Goal: Transaction & Acquisition: Download file/media

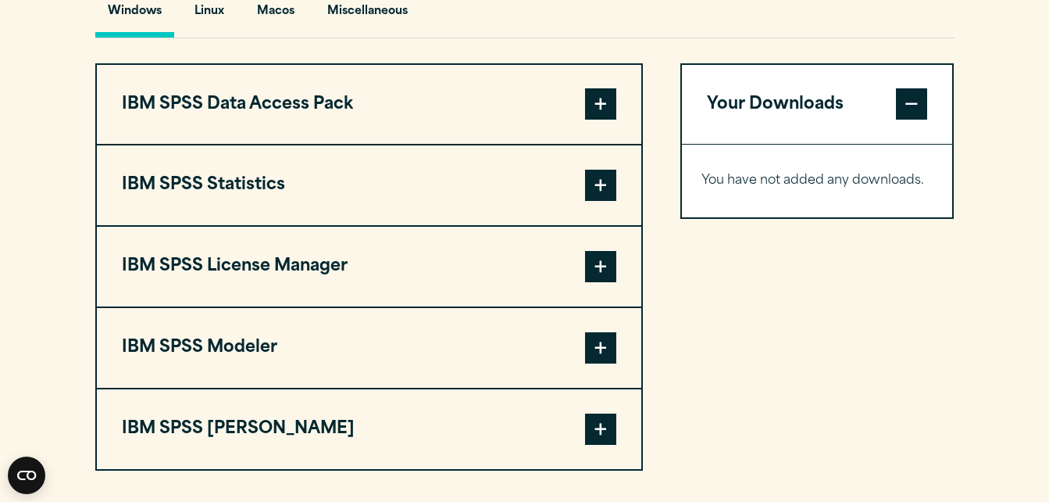
scroll to position [1195, 0]
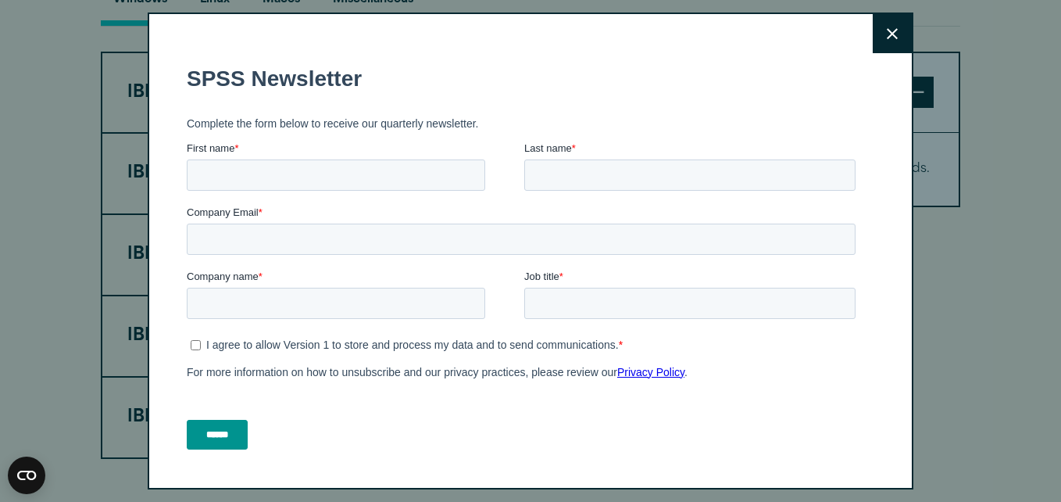
click at [873, 48] on button "Close" at bounding box center [892, 33] width 39 height 39
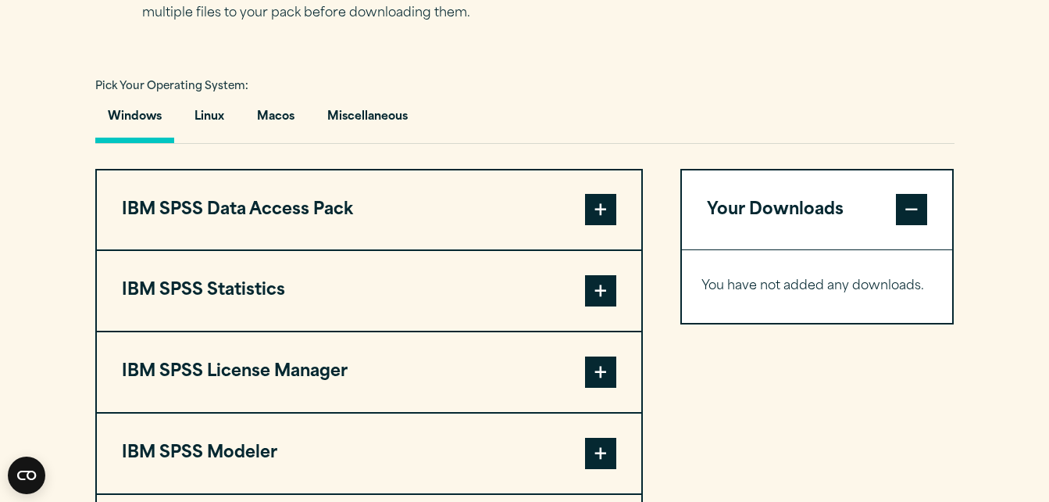
scroll to position [1046, 0]
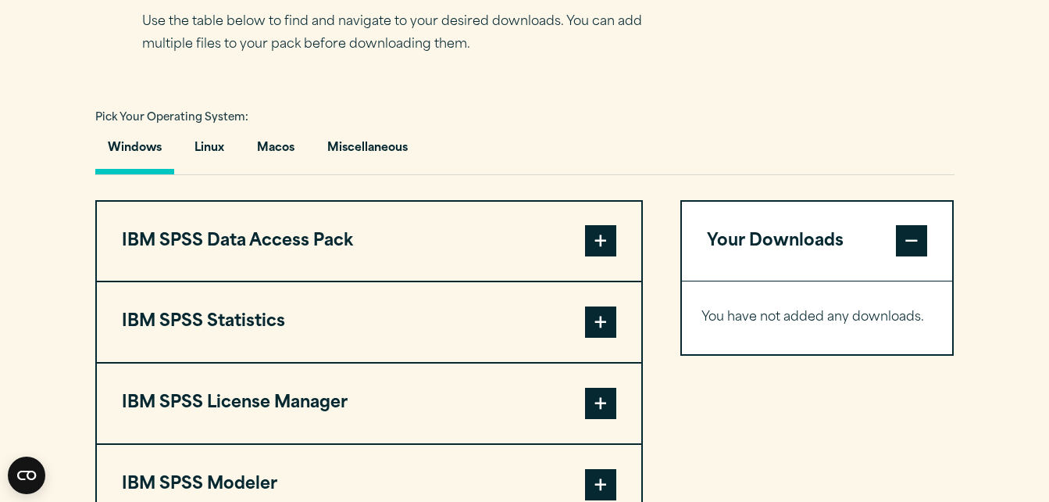
click at [123, 174] on button "Windows" at bounding box center [134, 152] width 79 height 45
click at [598, 256] on span at bounding box center [600, 240] width 31 height 31
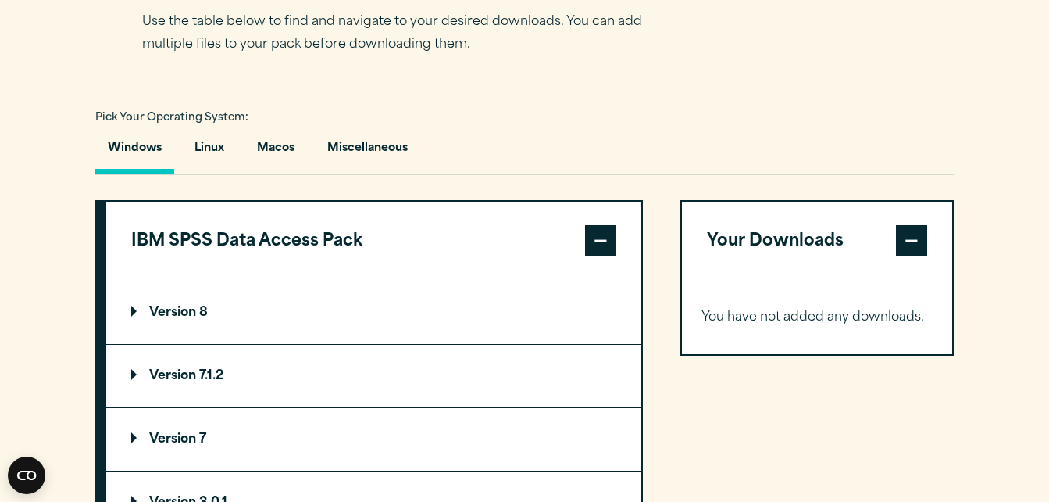
click at [598, 256] on span at bounding box center [600, 240] width 31 height 31
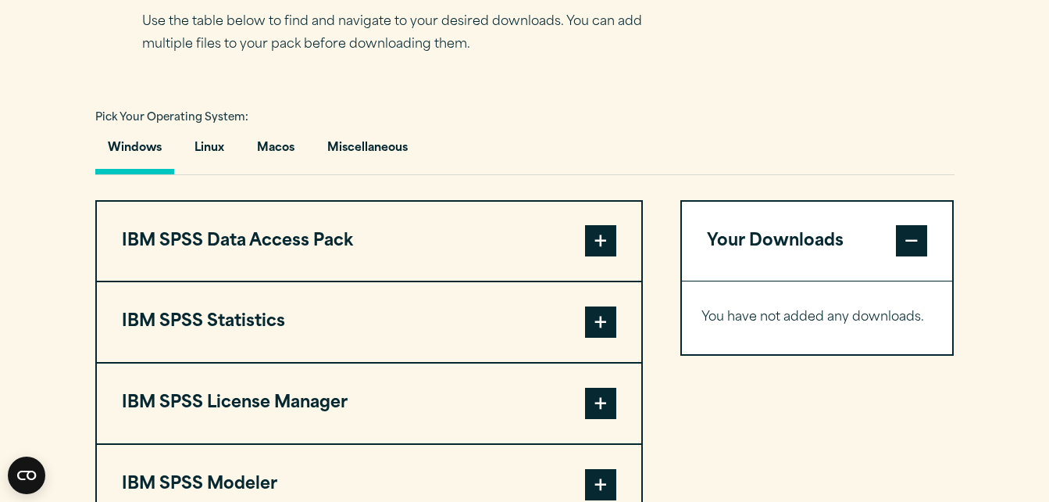
click at [608, 338] on span at bounding box center [600, 321] width 31 height 31
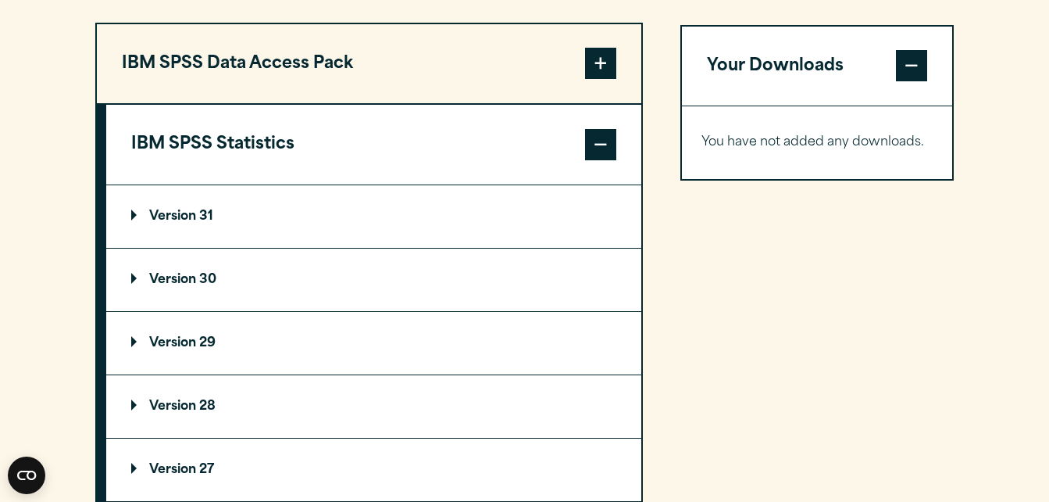
scroll to position [1228, 0]
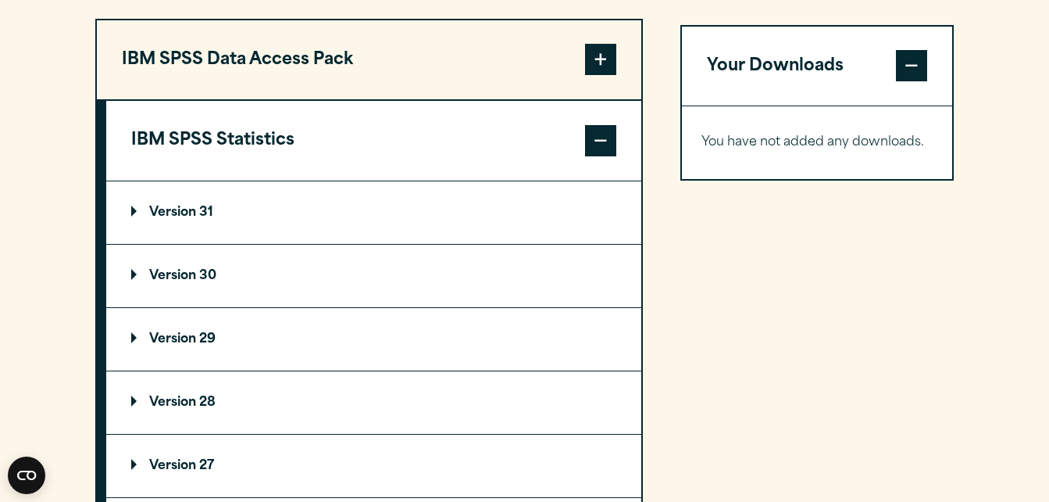
click at [201, 282] on p "Version 30" at bounding box center [173, 276] width 85 height 13
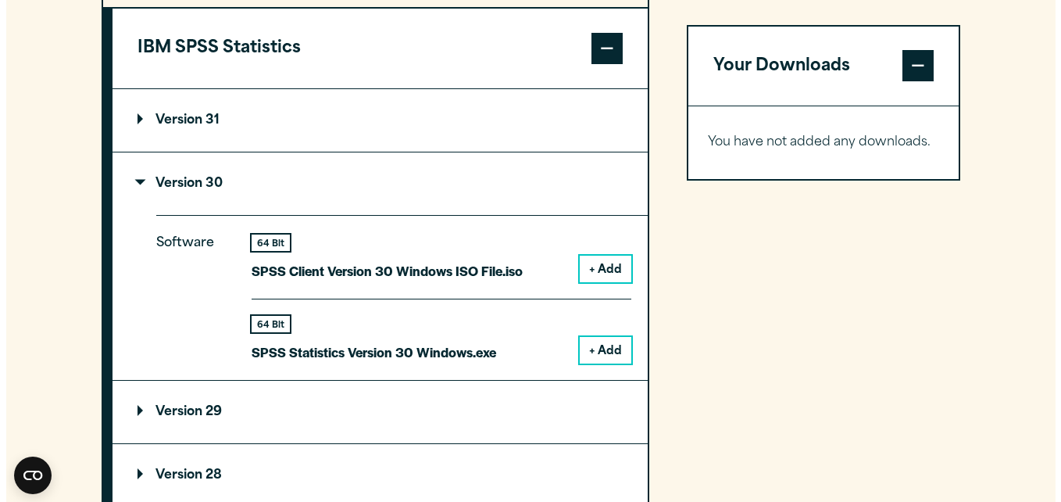
scroll to position [1321, 0]
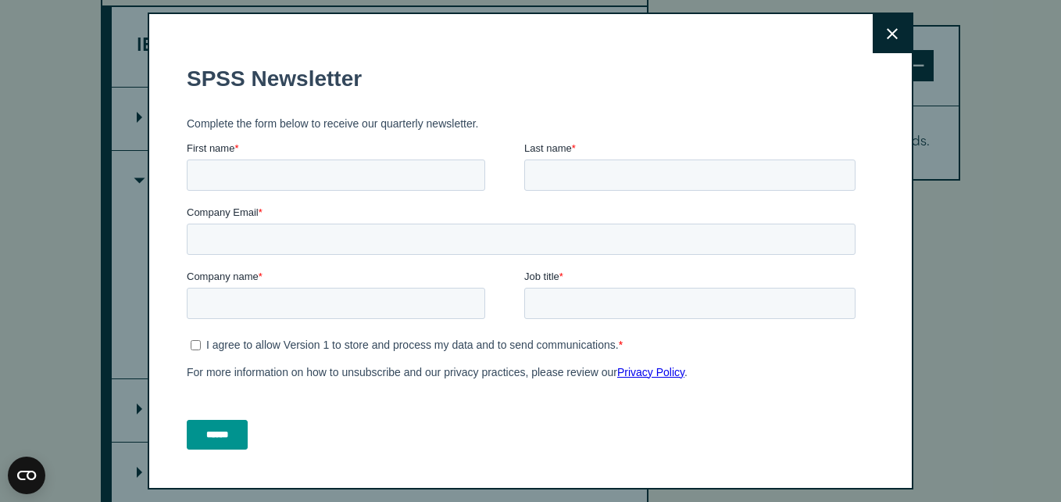
click at [877, 41] on button "Close" at bounding box center [892, 33] width 39 height 39
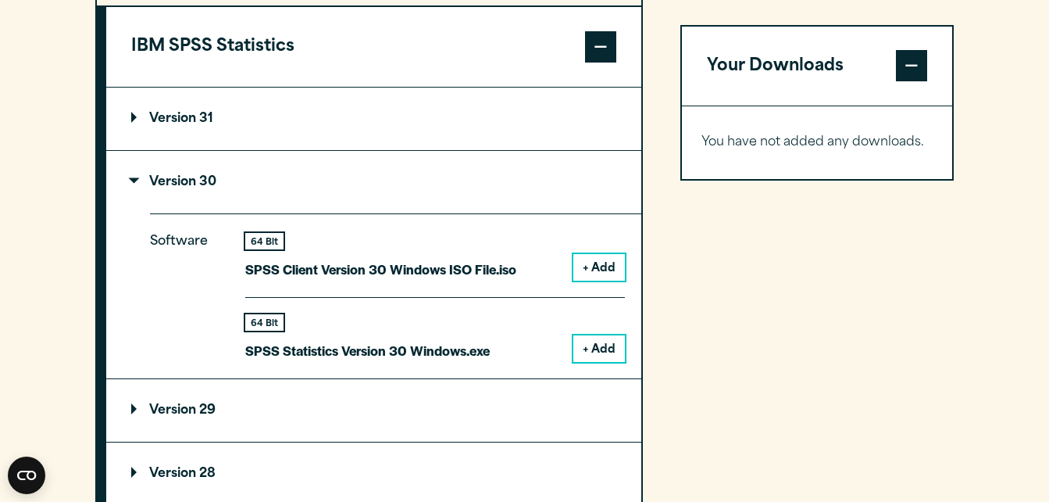
click at [587, 362] on button "+ Add" at bounding box center [600, 348] width 52 height 27
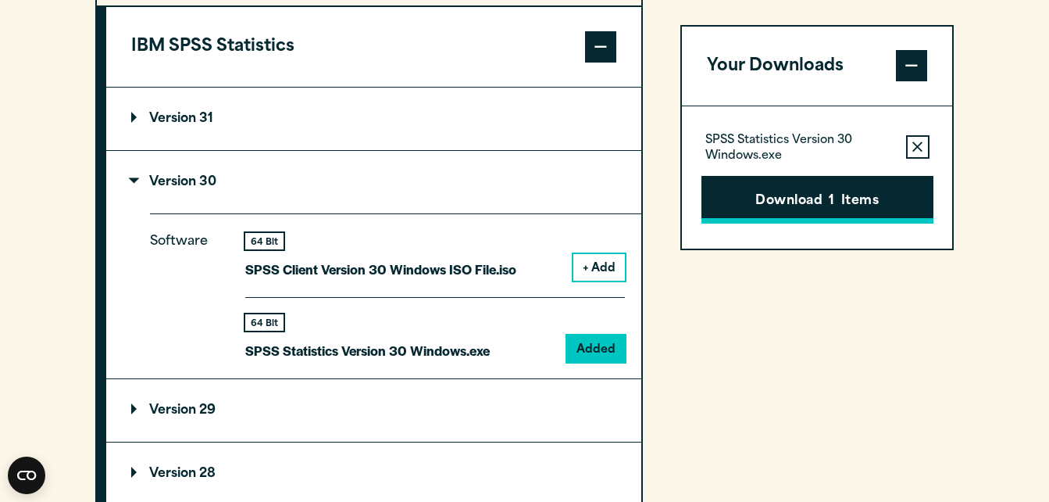
click at [731, 202] on button "Download 1 Items" at bounding box center [818, 200] width 232 height 48
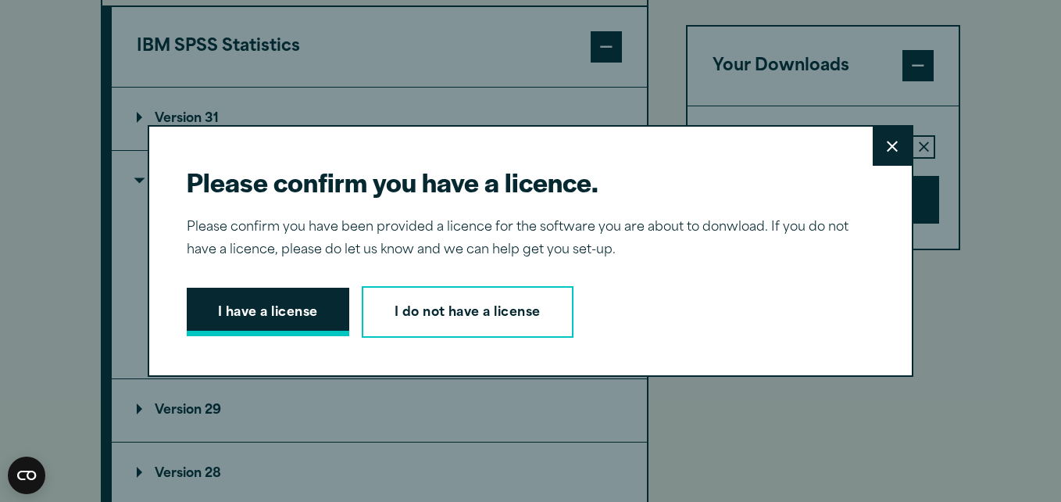
click at [302, 297] on button "I have a license" at bounding box center [268, 312] width 163 height 48
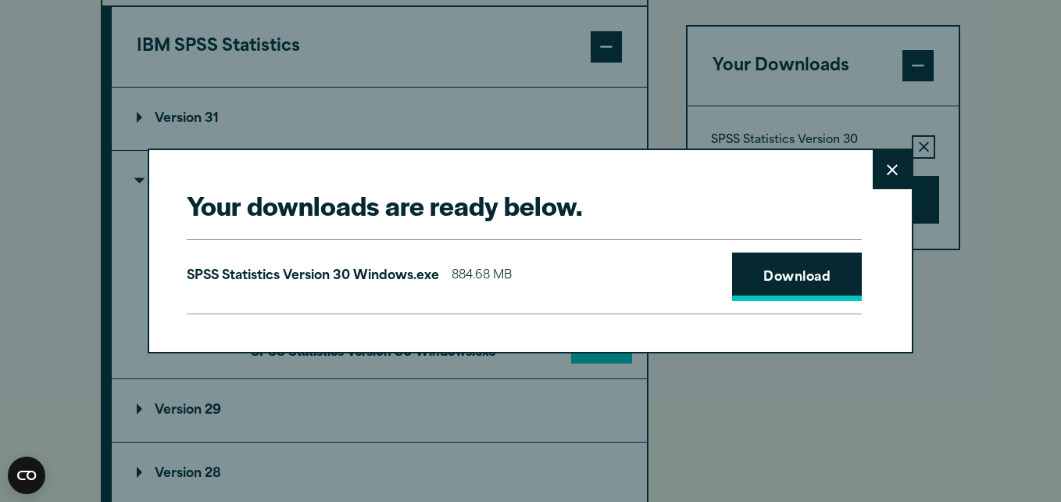
click at [766, 277] on link "Download" at bounding box center [797, 276] width 130 height 48
